Goal: Find specific page/section: Find specific page/section

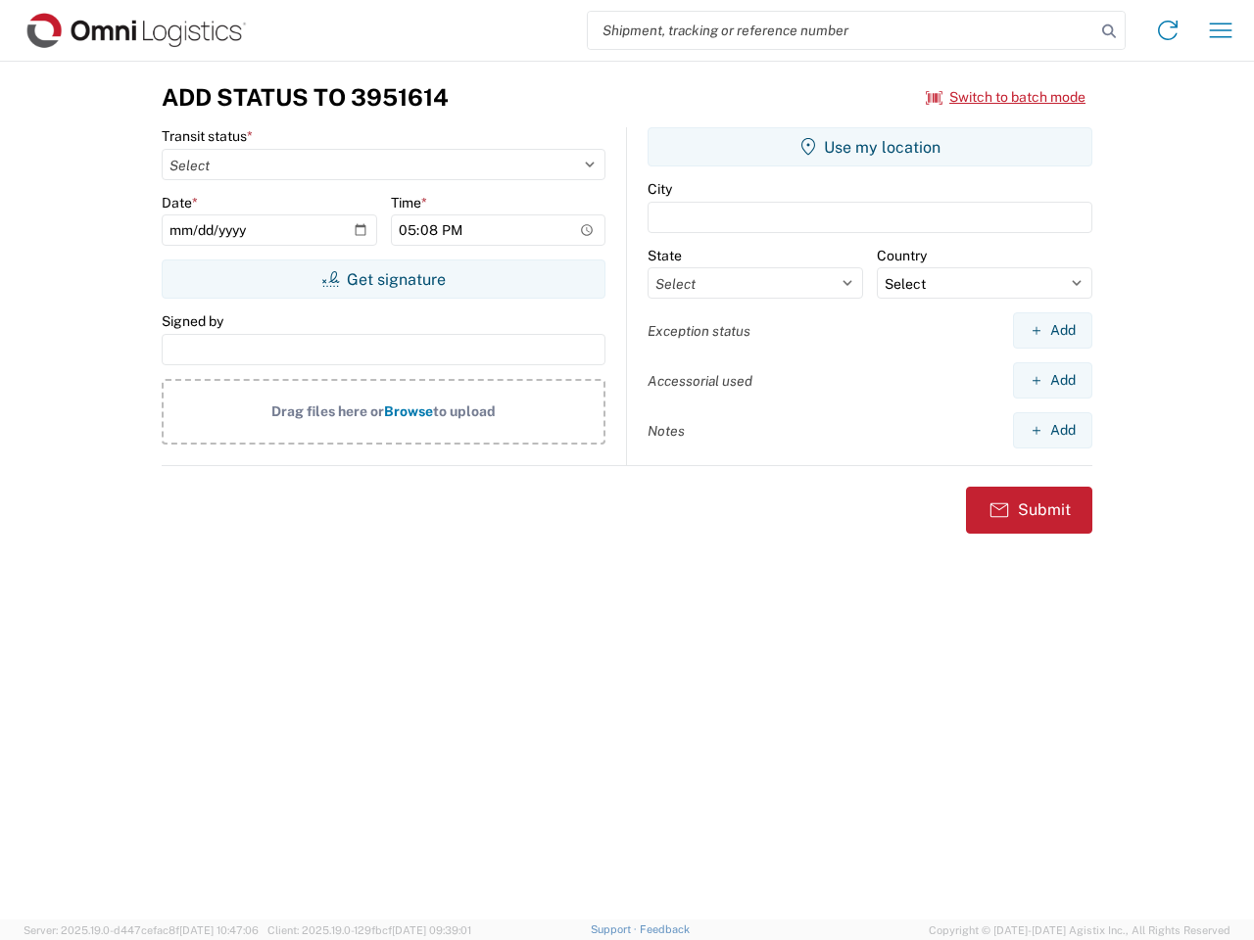
click at [841, 30] on input "search" at bounding box center [841, 30] width 507 height 37
click at [1109, 31] on icon at bounding box center [1108, 31] width 27 height 27
click at [1167, 30] on icon at bounding box center [1167, 30] width 31 height 31
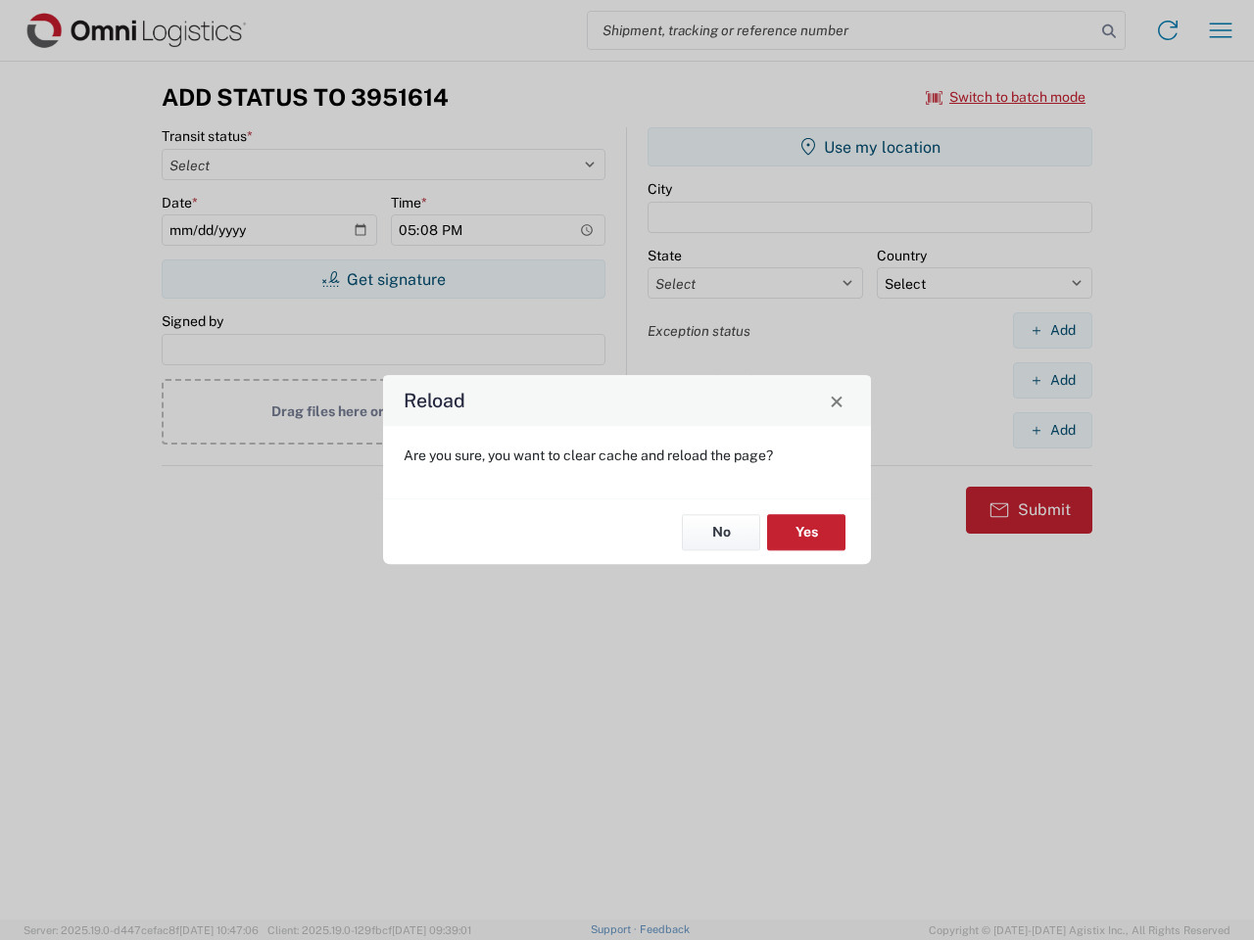
click at [1006, 97] on div "Reload Are you sure, you want to clear cache and reload the page? No Yes" at bounding box center [627, 470] width 1254 height 940
click at [383, 279] on div "Reload Are you sure, you want to clear cache and reload the page? No Yes" at bounding box center [627, 470] width 1254 height 940
click at [870, 147] on div "Reload Are you sure, you want to clear cache and reload the page? No Yes" at bounding box center [627, 470] width 1254 height 940
click at [1052, 330] on div "Reload Are you sure, you want to clear cache and reload the page? No Yes" at bounding box center [627, 470] width 1254 height 940
click at [1052, 380] on div "Reload Are you sure, you want to clear cache and reload the page? No Yes" at bounding box center [627, 470] width 1254 height 940
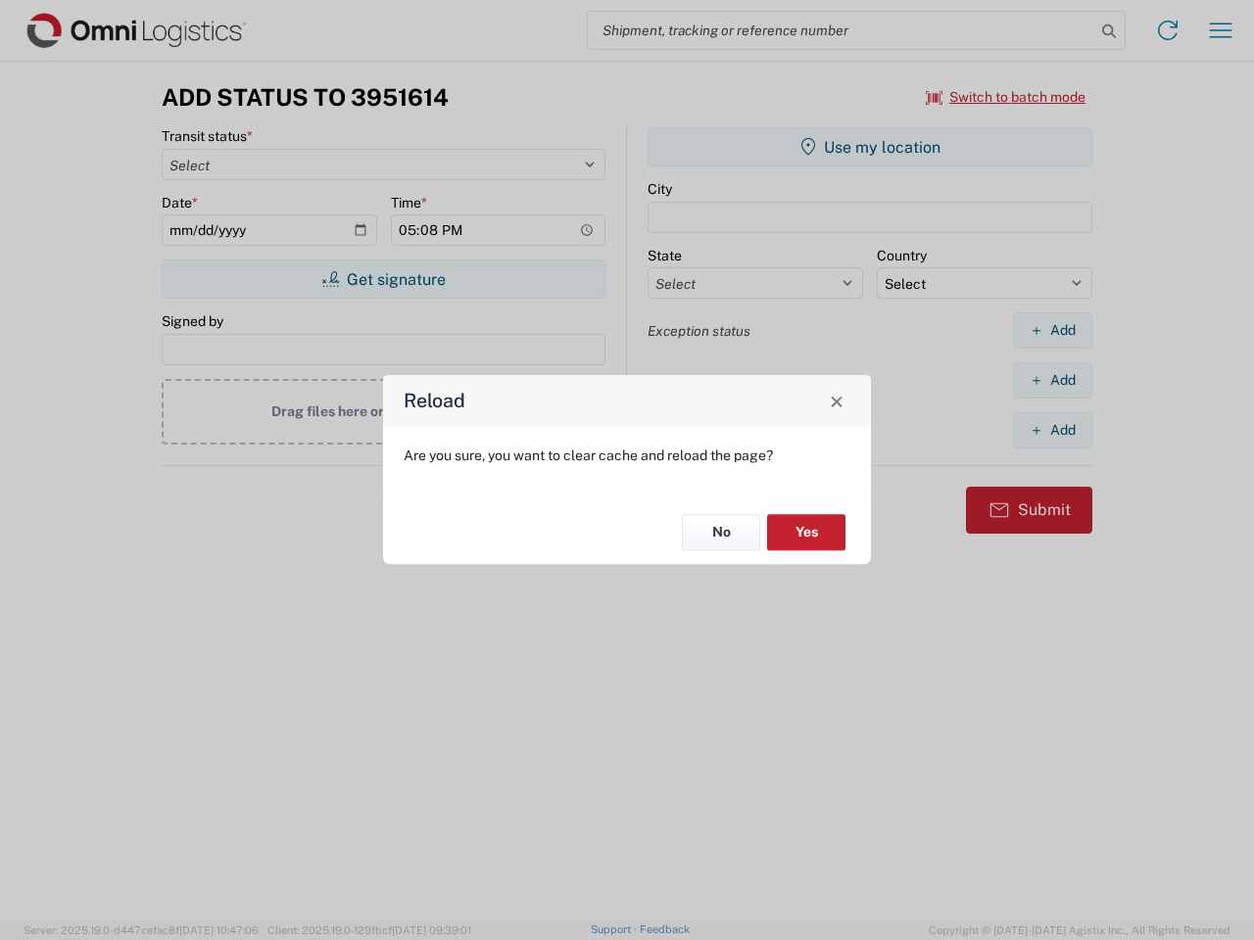
click at [1052, 430] on div "Reload Are you sure, you want to clear cache and reload the page? No Yes" at bounding box center [627, 470] width 1254 height 940
